Goal: Transaction & Acquisition: Book appointment/travel/reservation

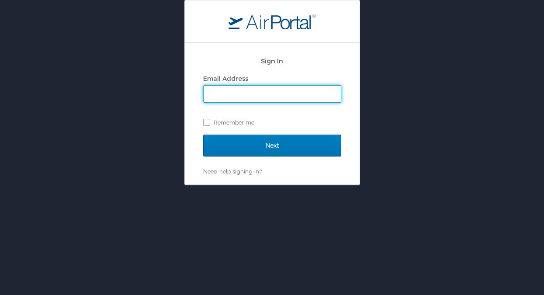
click at [225, 94] on input "Email Address" at bounding box center [272, 94] width 137 height 17
type input "ali.holum@usskiandsnowboard.org"
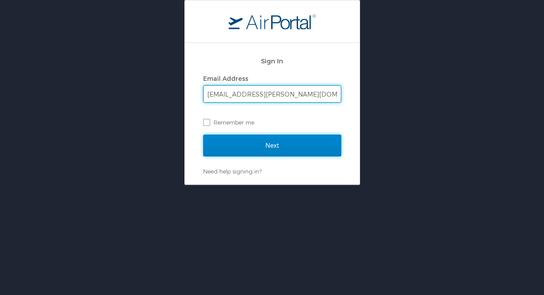
click at [255, 147] on input "Next" at bounding box center [272, 146] width 138 height 22
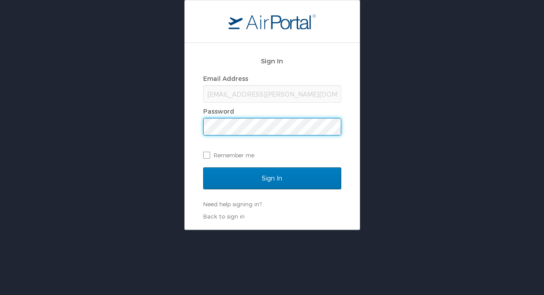
click at [203, 167] on input "Sign In" at bounding box center [272, 178] width 138 height 22
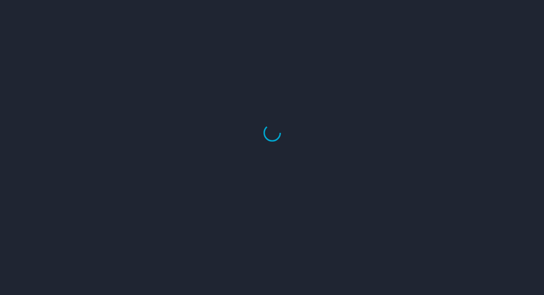
select select "US"
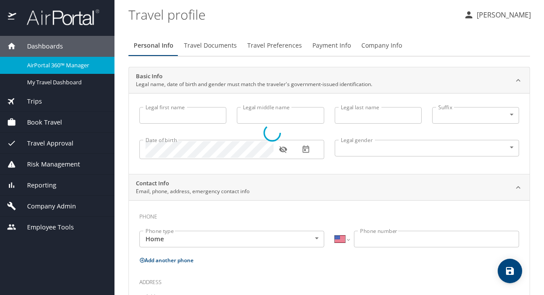
type input "Allison"
type input "Grace"
type input "Holum"
type input "Female"
select select "US"
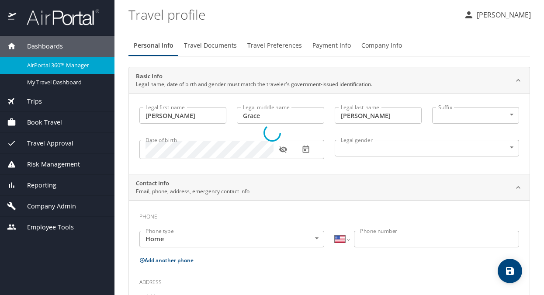
select select "AT"
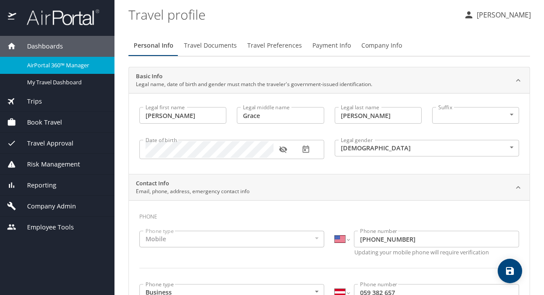
click at [62, 124] on div "Book Travel" at bounding box center [57, 123] width 101 height 10
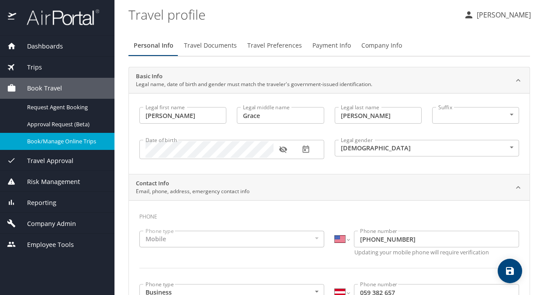
click at [64, 141] on span "Book/Manage Online Trips" at bounding box center [65, 141] width 77 height 8
